Goal: Task Accomplishment & Management: Use online tool/utility

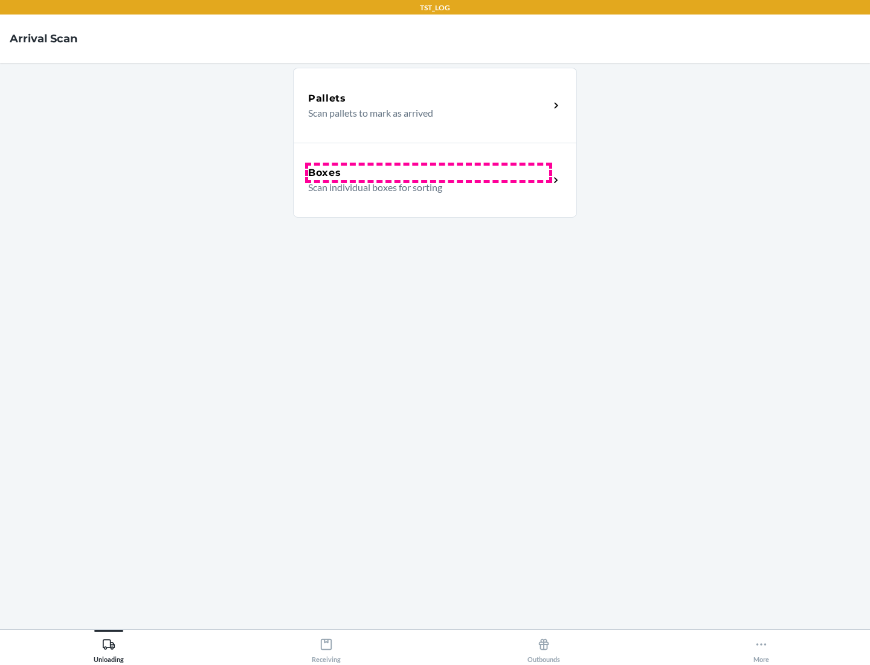
click at [429, 173] on div "Boxes" at bounding box center [428, 173] width 241 height 15
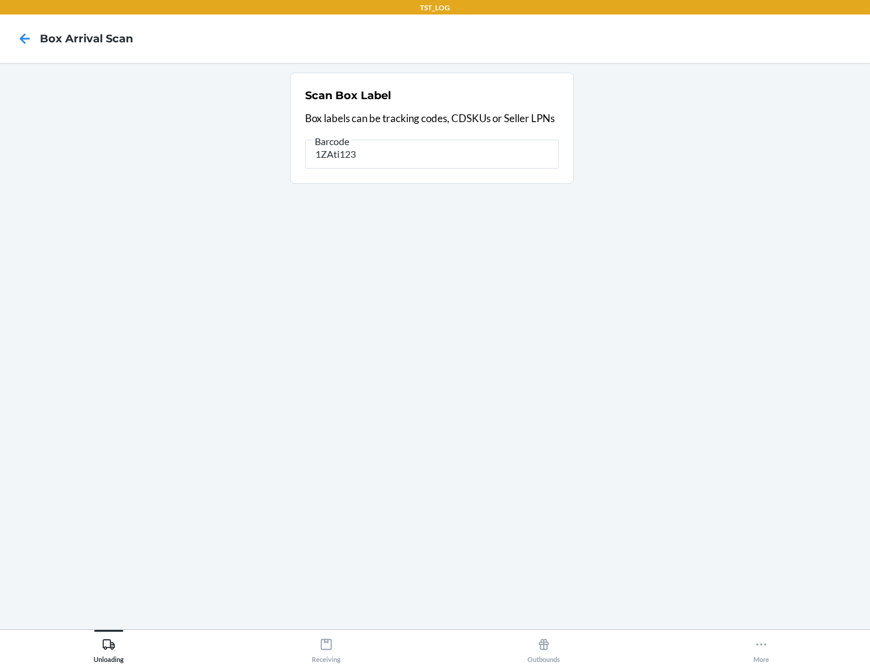
type input "1ZAti123"
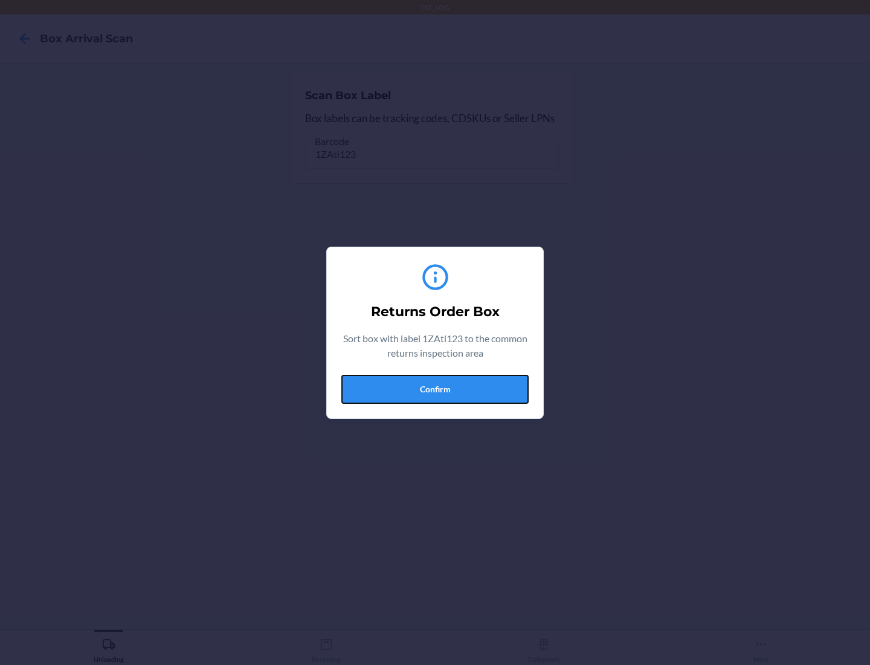
click at [435, 389] on button "Confirm" at bounding box center [434, 389] width 187 height 29
